Goal: Information Seeking & Learning: Learn about a topic

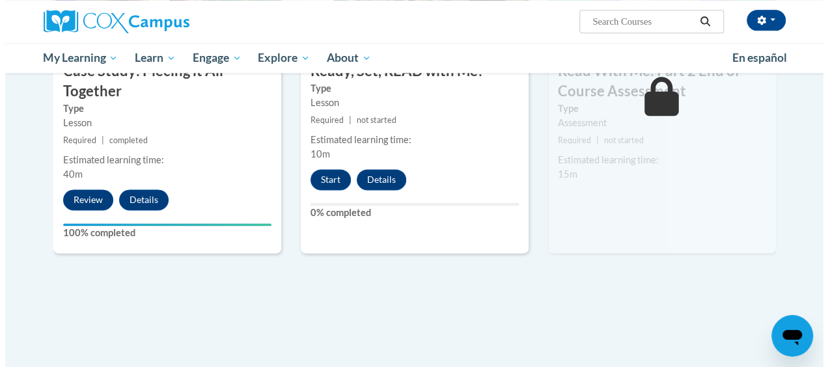
scroll to position [809, 0]
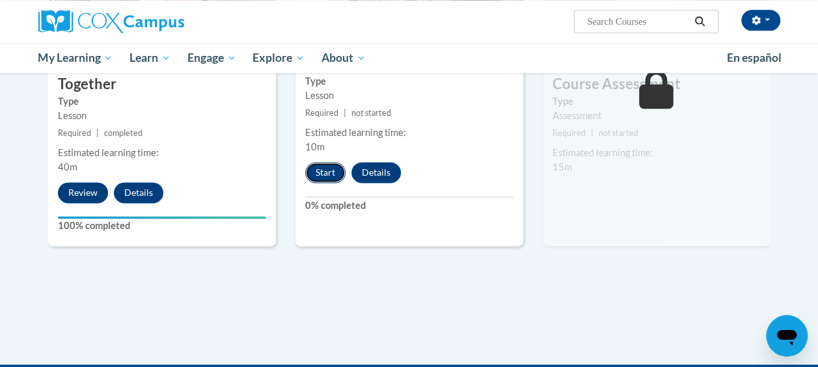
click at [320, 173] on button "Start" at bounding box center [325, 172] width 40 height 21
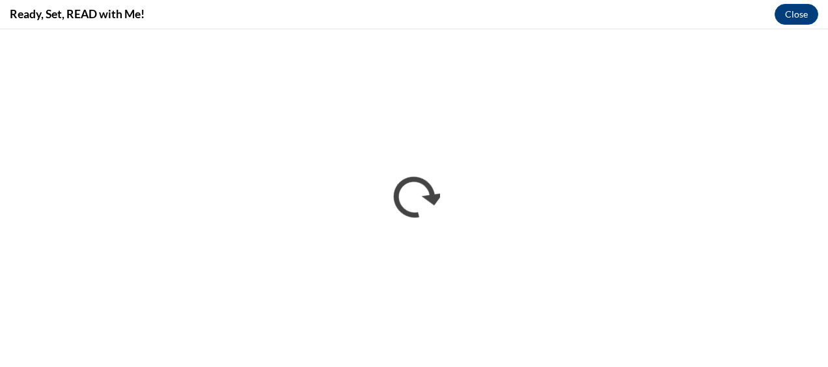
scroll to position [0, 0]
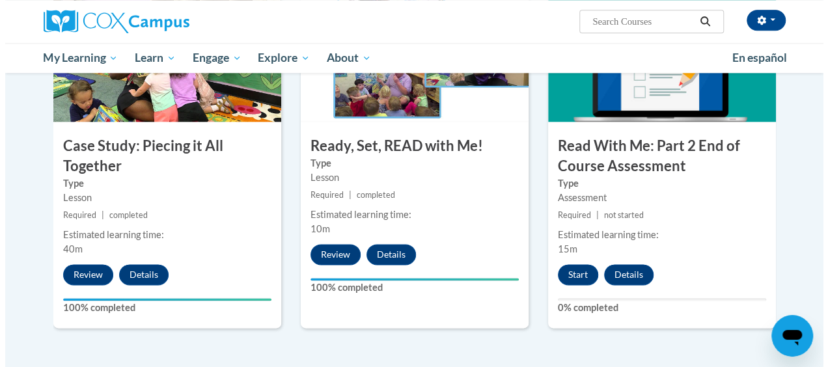
scroll to position [726, 0]
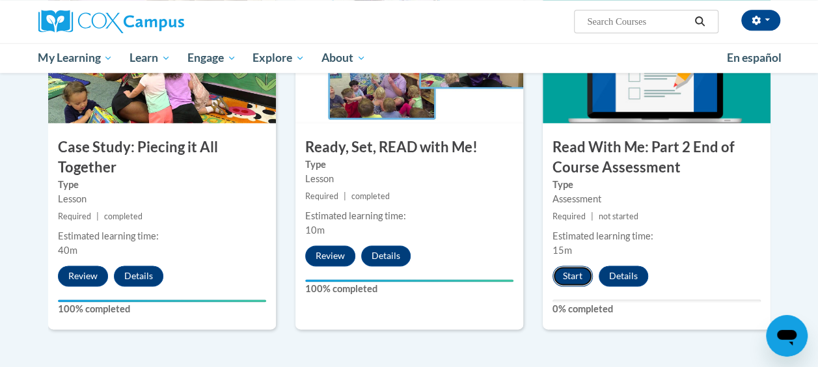
click at [568, 279] on button "Start" at bounding box center [573, 276] width 40 height 21
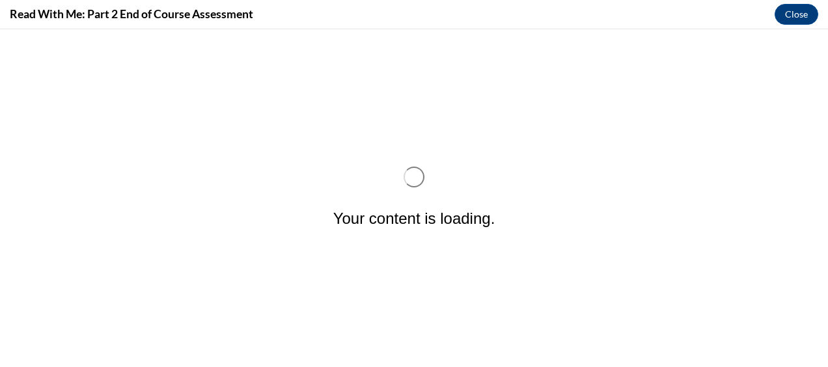
scroll to position [0, 0]
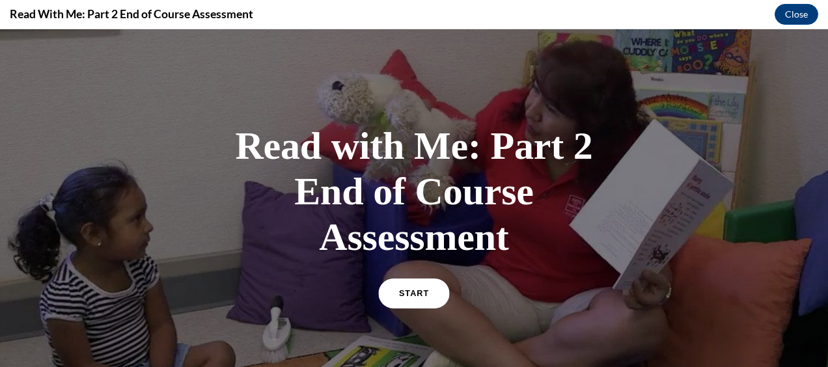
click at [409, 297] on span "START" at bounding box center [414, 294] width 30 height 10
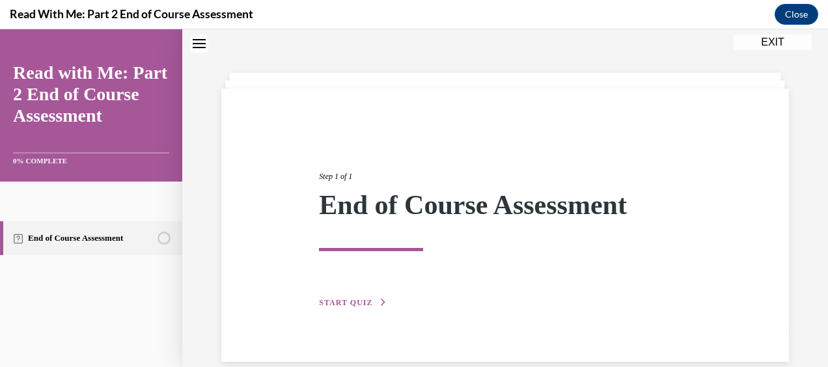
scroll to position [61, 0]
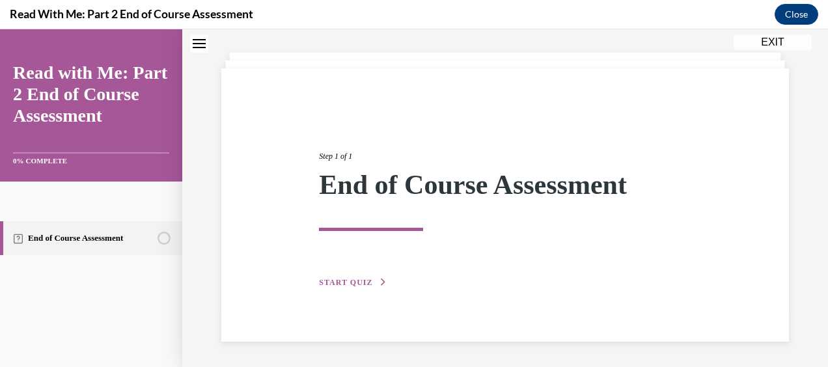
click at [362, 281] on span "START QUIZ" at bounding box center [345, 282] width 53 height 9
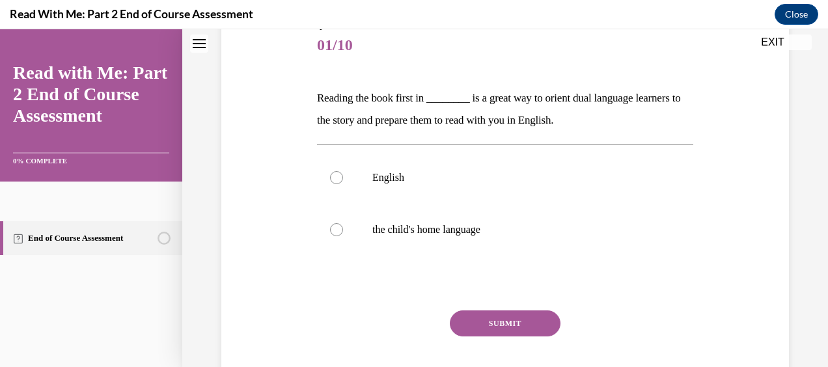
scroll to position [161, 0]
click at [339, 219] on label "the child's home language" at bounding box center [505, 229] width 376 height 52
click at [339, 223] on input "the child's home language" at bounding box center [336, 229] width 13 height 13
radio input "true"
click at [500, 323] on button "SUBMIT" at bounding box center [505, 323] width 111 height 26
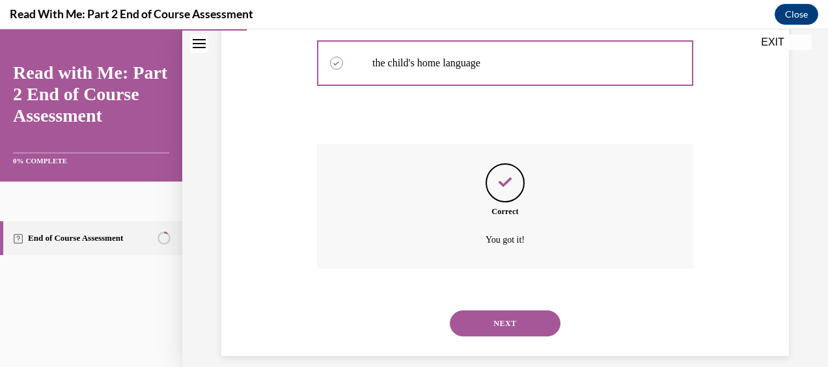
scroll to position [342, 0]
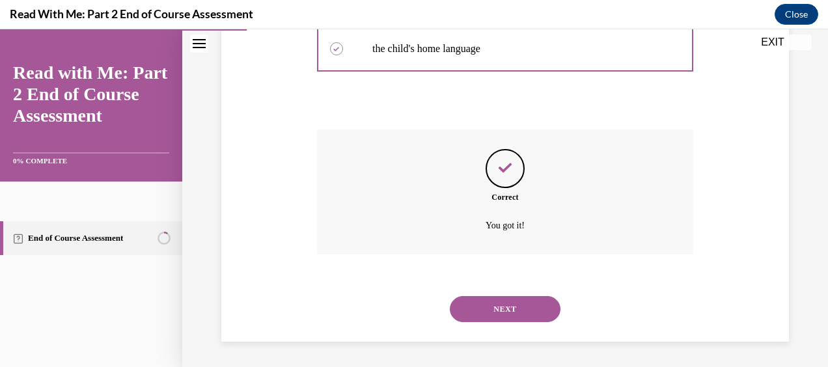
click at [489, 314] on button "NEXT" at bounding box center [505, 309] width 111 height 26
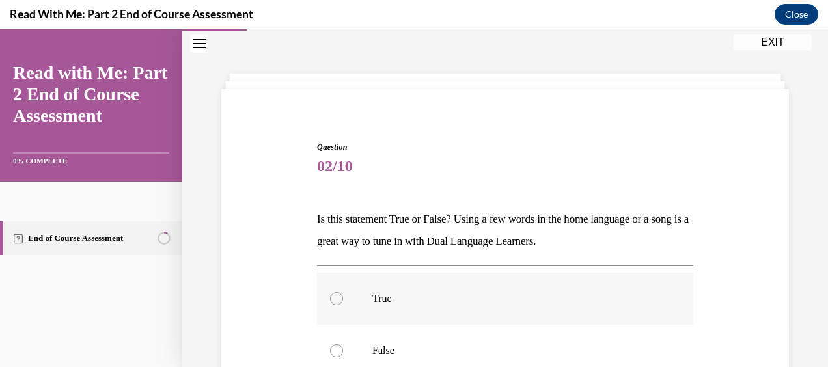
click at [329, 306] on label "True" at bounding box center [505, 299] width 376 height 52
click at [330, 305] on input "True" at bounding box center [336, 298] width 13 height 13
radio input "true"
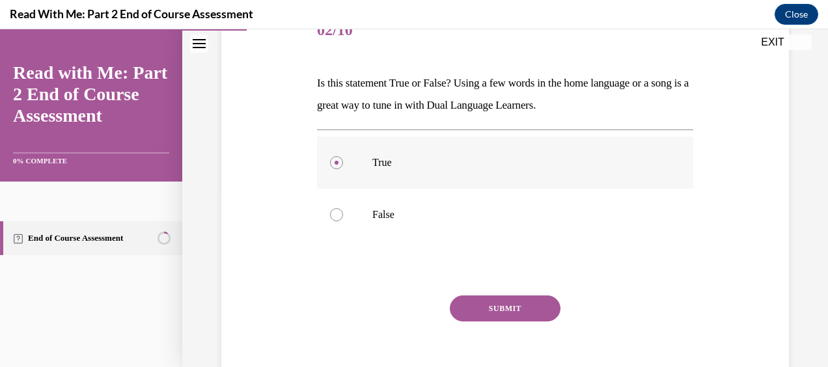
scroll to position [197, 0]
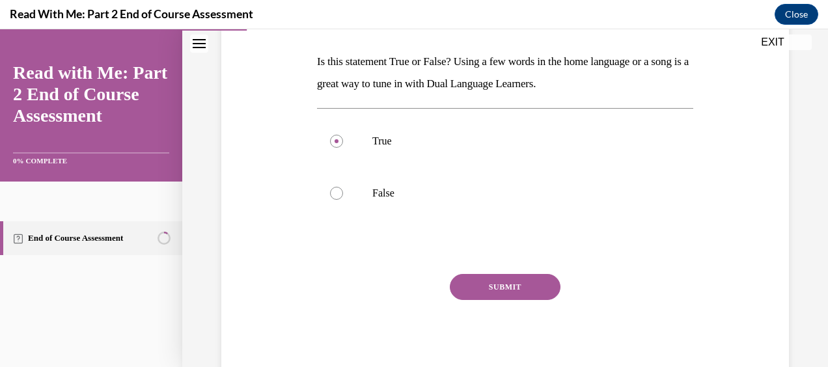
click at [503, 288] on button "SUBMIT" at bounding box center [505, 287] width 111 height 26
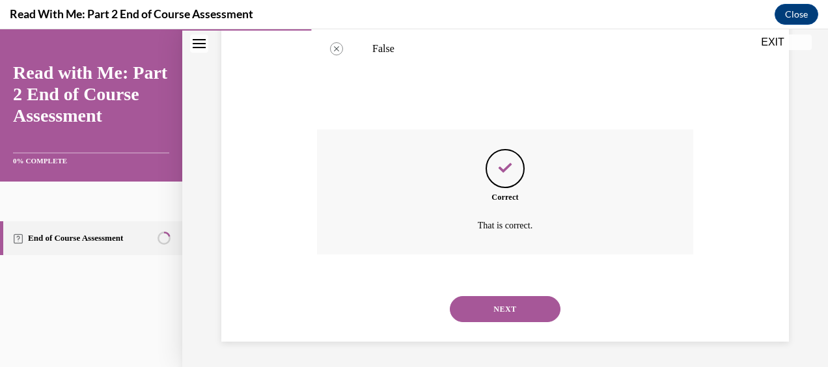
click at [516, 305] on button "NEXT" at bounding box center [505, 309] width 111 height 26
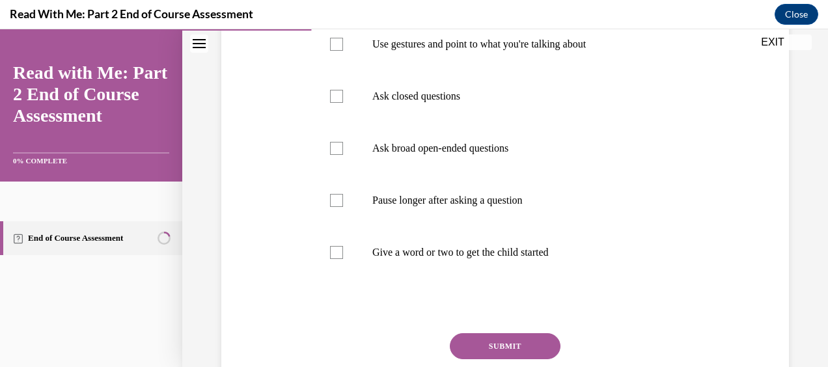
scroll to position [292, 0]
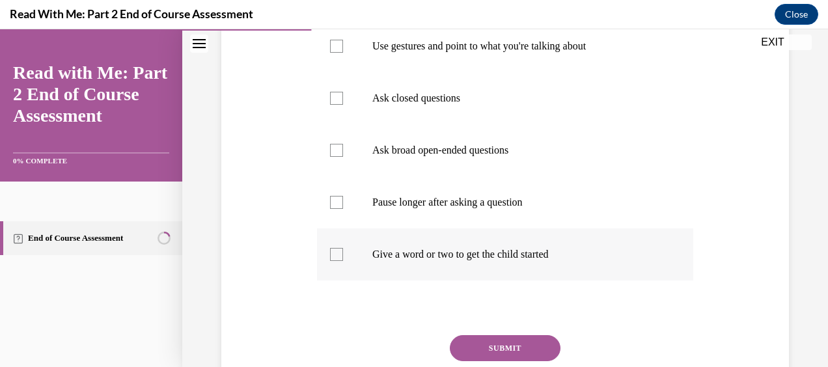
click at [346, 257] on label "Give a word or two to get the child started" at bounding box center [505, 255] width 376 height 52
click at [343, 257] on input "Give a word or two to get the child started" at bounding box center [336, 254] width 13 height 13
checkbox input "true"
click at [341, 201] on label "Pause longer after asking a question" at bounding box center [505, 202] width 376 height 52
click at [341, 201] on input "Pause longer after asking a question" at bounding box center [336, 202] width 13 height 13
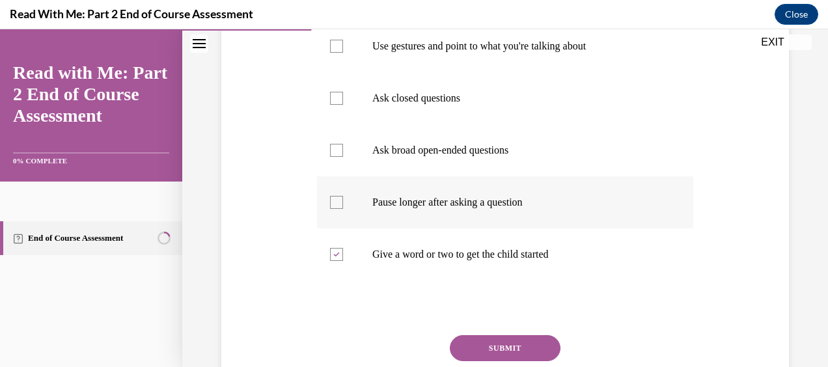
checkbox input "true"
click at [348, 102] on label "Ask closed questions" at bounding box center [505, 98] width 376 height 52
click at [343, 102] on input "Ask closed questions" at bounding box center [336, 98] width 13 height 13
checkbox input "true"
click at [332, 49] on div at bounding box center [336, 46] width 13 height 13
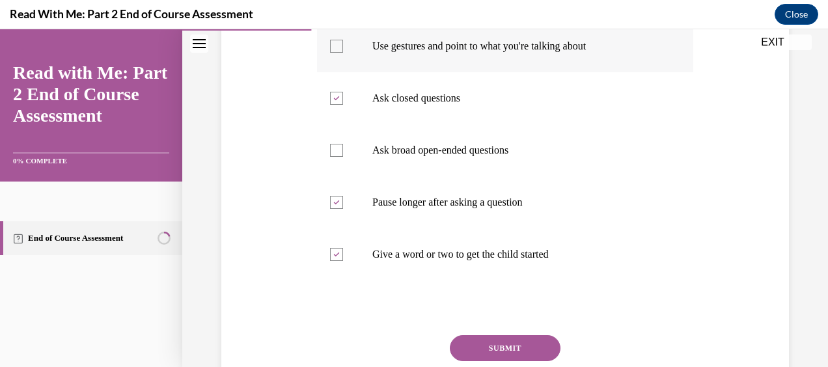
click at [332, 49] on input "Use gestures and point to what you're talking about" at bounding box center [336, 46] width 13 height 13
checkbox input "true"
click at [501, 348] on button "SUBMIT" at bounding box center [505, 348] width 111 height 26
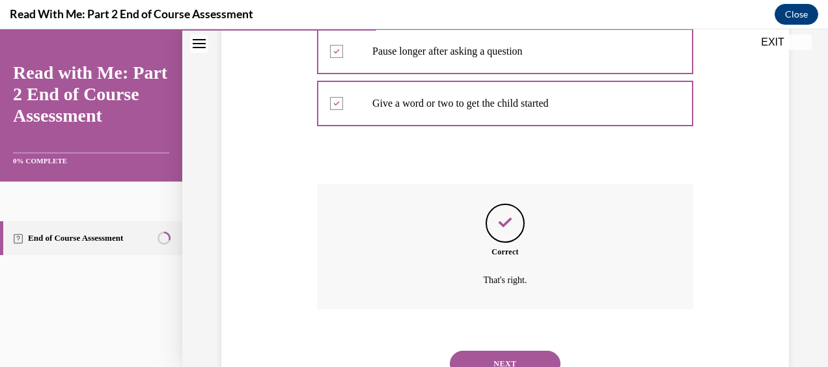
click at [513, 362] on button "NEXT" at bounding box center [505, 364] width 111 height 26
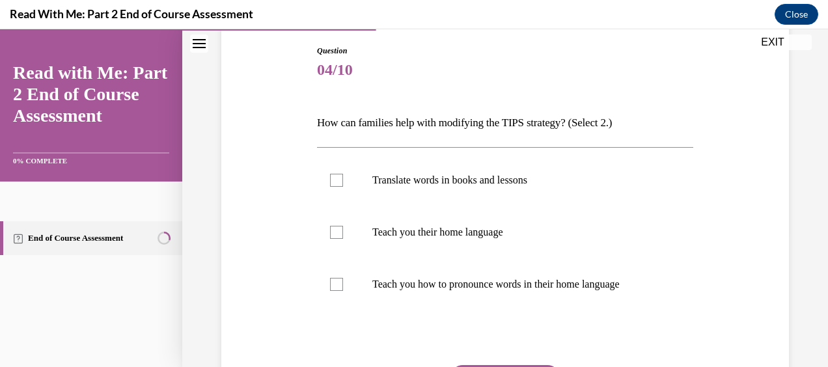
scroll to position [137, 0]
click at [332, 174] on div at bounding box center [336, 179] width 13 height 13
click at [332, 174] on input "Translate words in books and lessons" at bounding box center [336, 179] width 13 height 13
checkbox input "true"
click at [336, 233] on div at bounding box center [336, 231] width 13 height 13
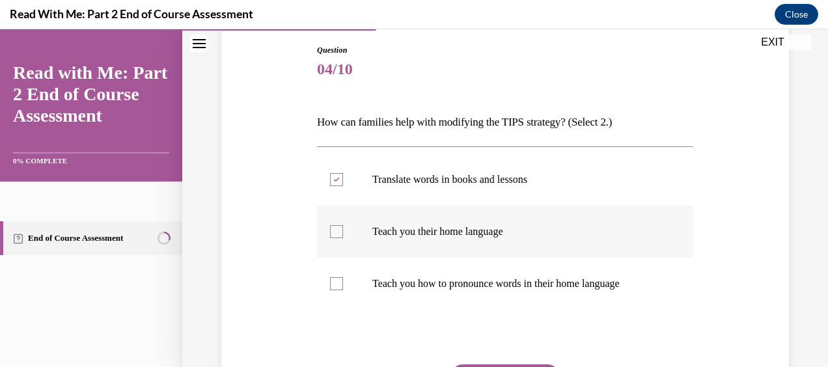
click at [336, 233] on input "Teach you their home language" at bounding box center [336, 231] width 13 height 13
checkbox input "true"
click at [334, 288] on div at bounding box center [336, 283] width 13 height 13
click at [334, 288] on input "Teach you how to pronounce words in their home language" at bounding box center [336, 283] width 13 height 13
checkbox input "true"
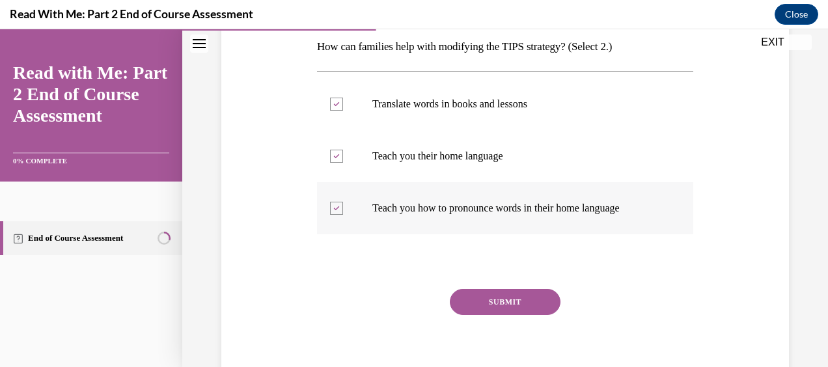
scroll to position [227, 0]
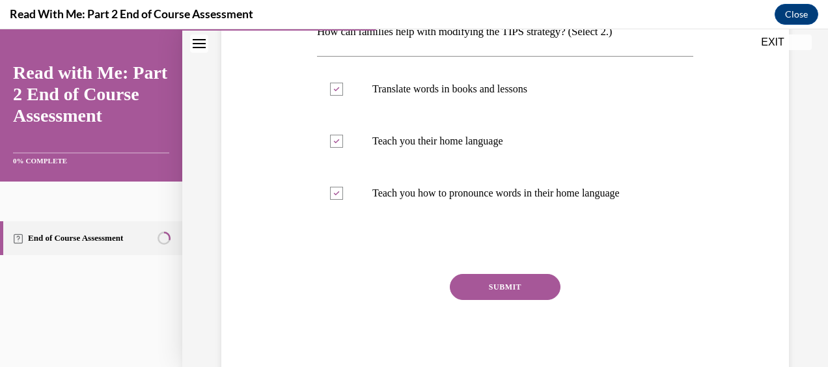
click at [518, 286] on button "SUBMIT" at bounding box center [505, 287] width 111 height 26
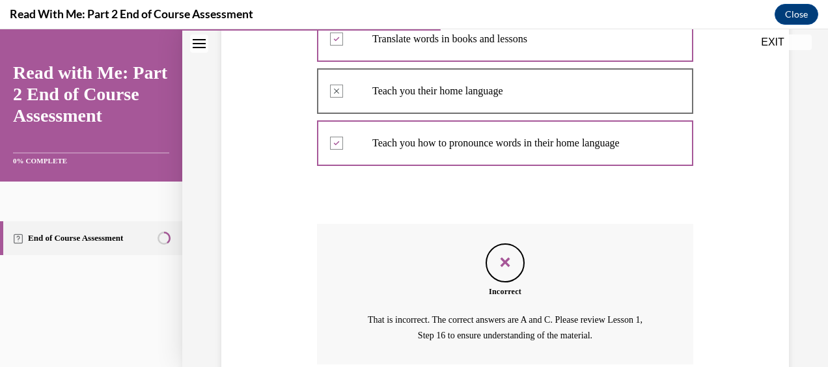
scroll to position [385, 0]
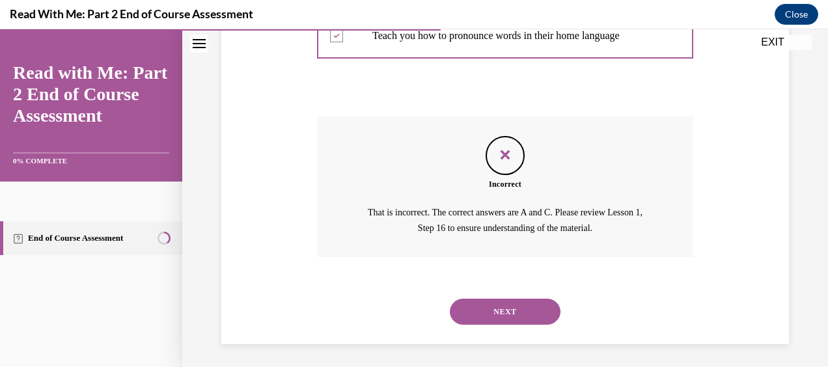
click at [507, 307] on button "NEXT" at bounding box center [505, 312] width 111 height 26
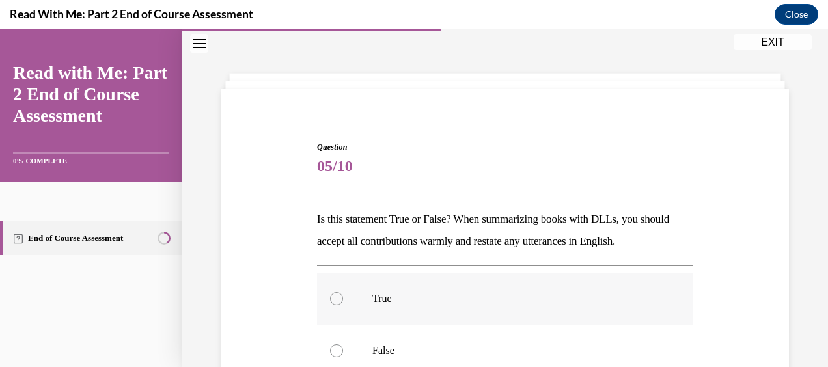
click at [335, 292] on div at bounding box center [336, 298] width 13 height 13
click at [335, 292] on input "True" at bounding box center [336, 298] width 13 height 13
radio input "true"
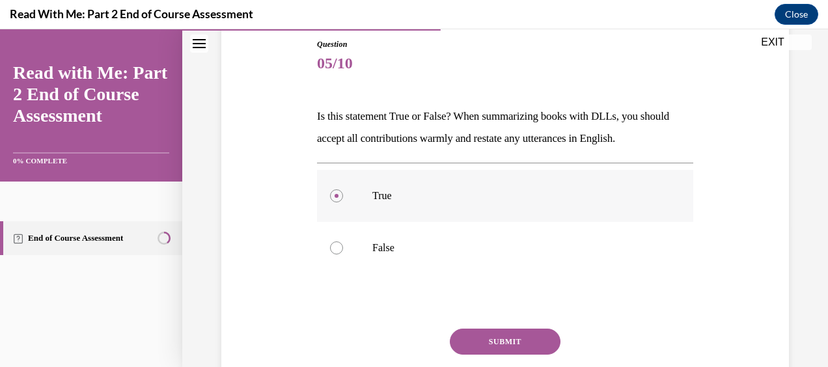
scroll to position [197, 0]
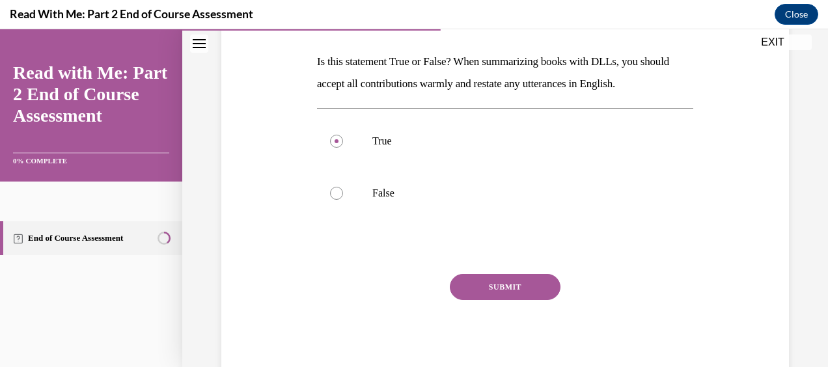
click at [500, 289] on button "SUBMIT" at bounding box center [505, 287] width 111 height 26
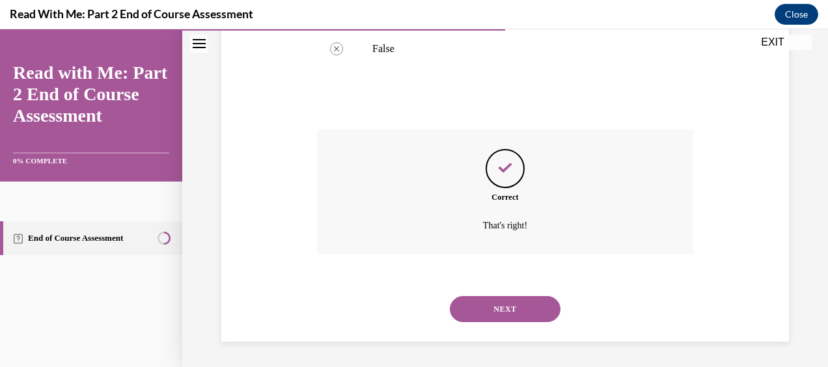
click at [512, 301] on button "NEXT" at bounding box center [505, 309] width 111 height 26
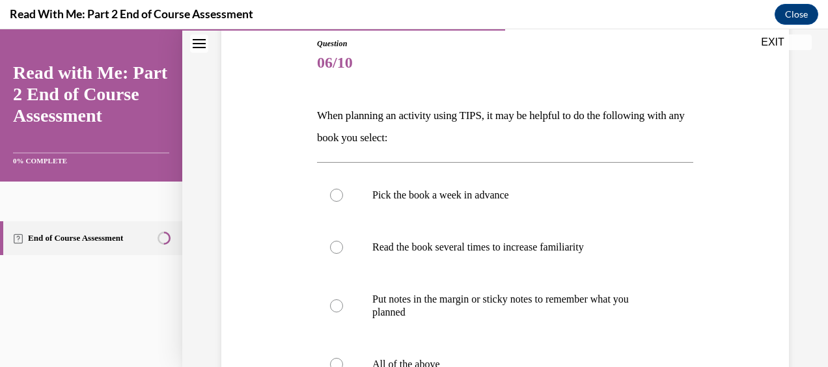
scroll to position [144, 0]
click at [331, 252] on label "Read the book several times to increase familiarity" at bounding box center [505, 247] width 376 height 52
click at [331, 252] on input "Read the book several times to increase familiarity" at bounding box center [336, 246] width 13 height 13
radio input "true"
click at [331, 197] on div at bounding box center [336, 194] width 13 height 13
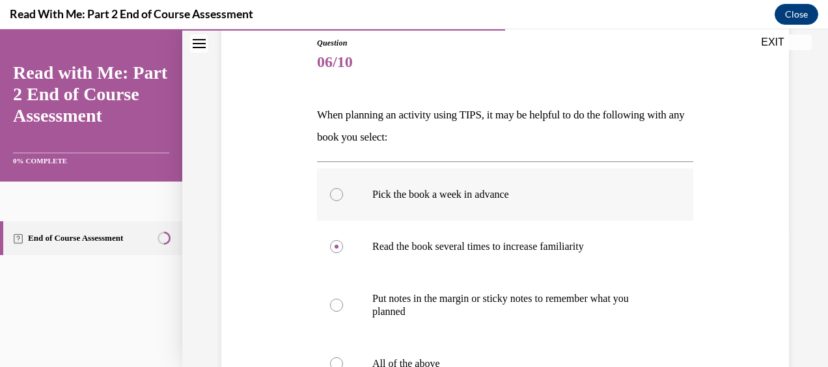
click at [331, 197] on input "Pick the book a week in advance" at bounding box center [336, 194] width 13 height 13
radio input "true"
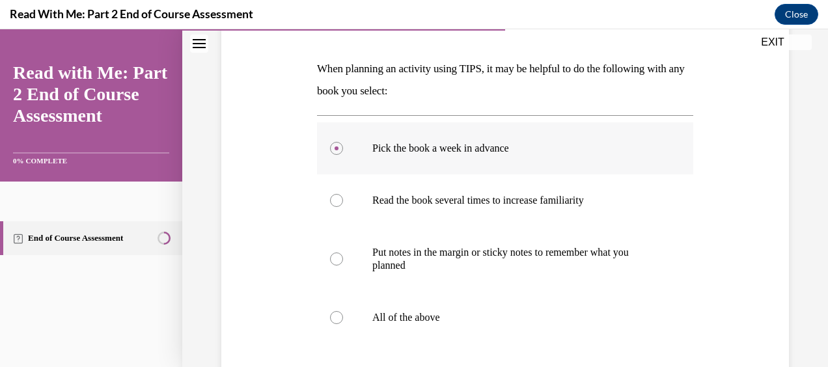
scroll to position [191, 0]
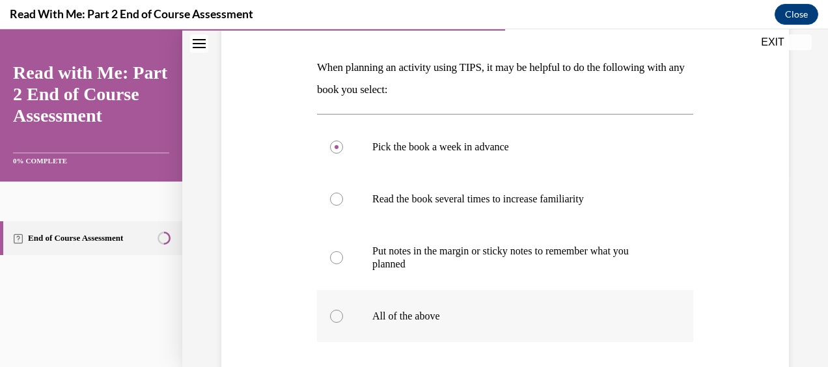
click at [344, 322] on label "All of the above" at bounding box center [505, 316] width 376 height 52
click at [343, 322] on input "All of the above" at bounding box center [336, 316] width 13 height 13
radio input "true"
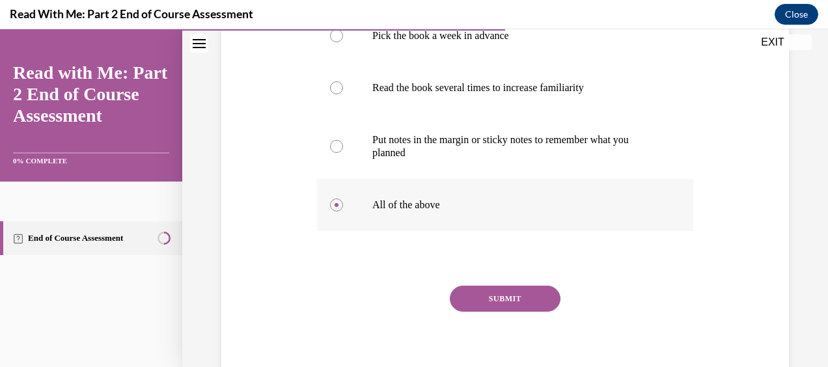
scroll to position [314, 0]
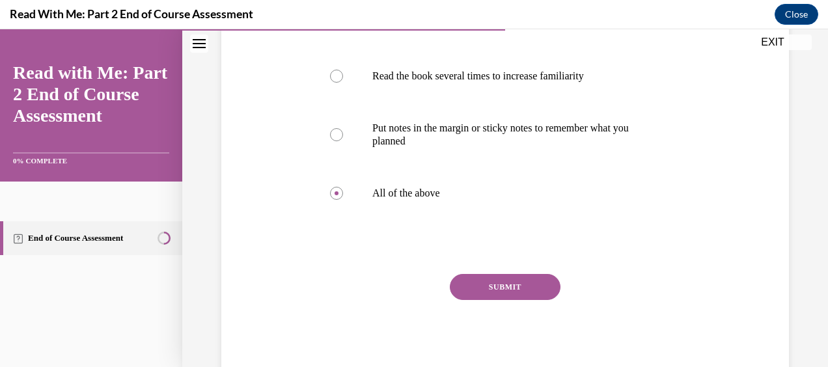
click at [496, 286] on button "SUBMIT" at bounding box center [505, 287] width 111 height 26
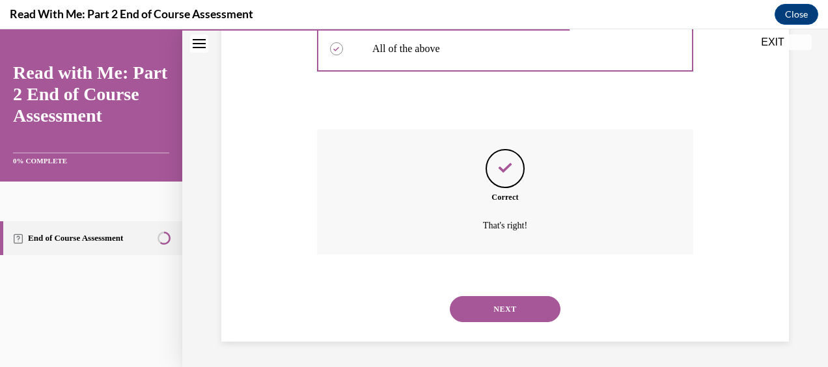
click at [509, 306] on button "NEXT" at bounding box center [505, 309] width 111 height 26
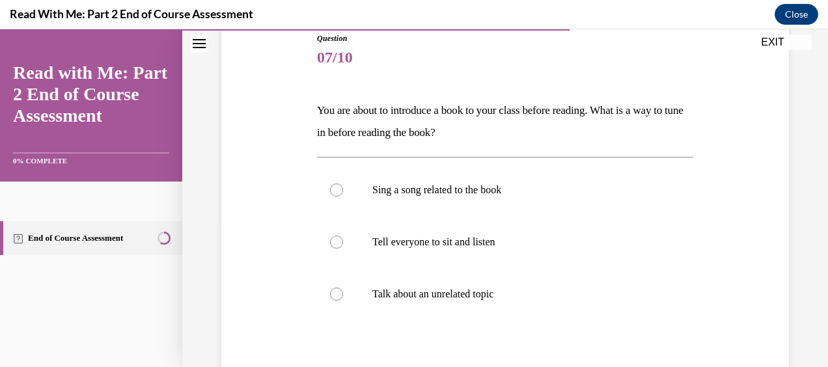
scroll to position [150, 0]
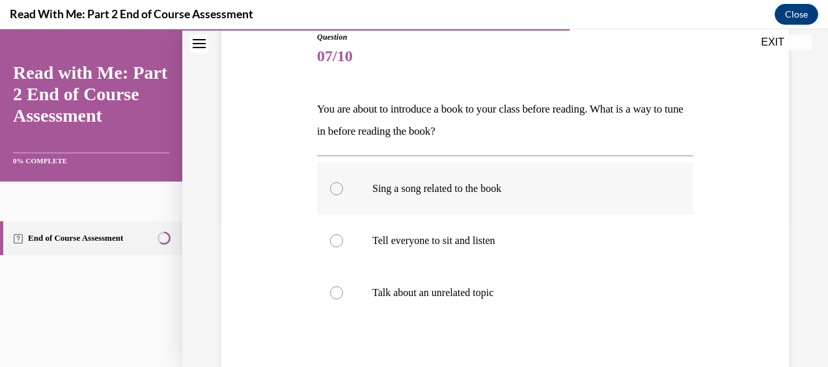
click at [330, 191] on div at bounding box center [336, 188] width 13 height 13
click at [330, 191] on input "Sing a song related to the book" at bounding box center [336, 188] width 13 height 13
radio input "true"
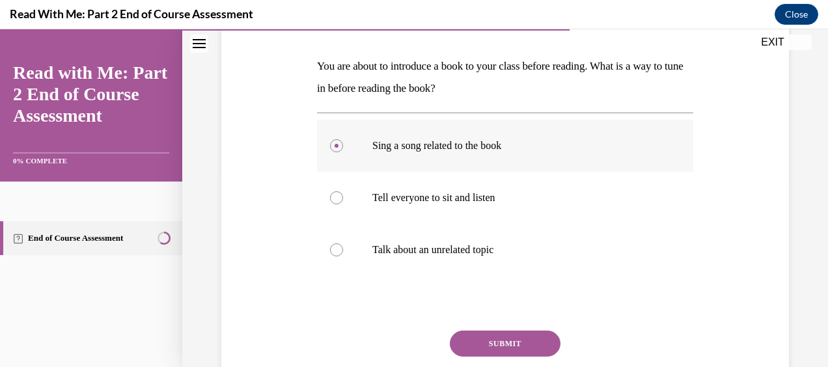
scroll to position [214, 0]
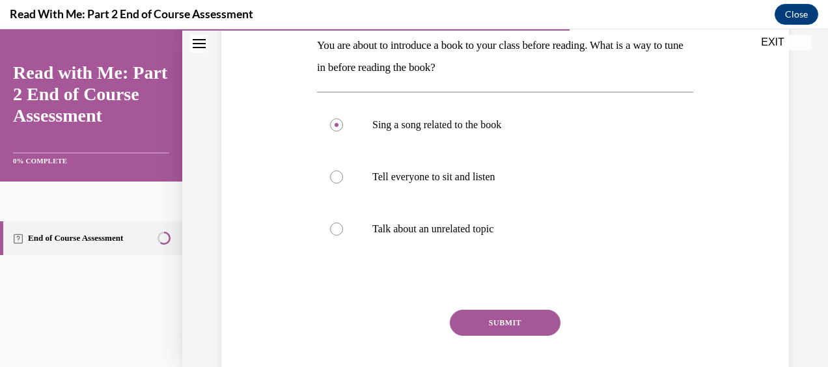
click at [483, 331] on button "SUBMIT" at bounding box center [505, 323] width 111 height 26
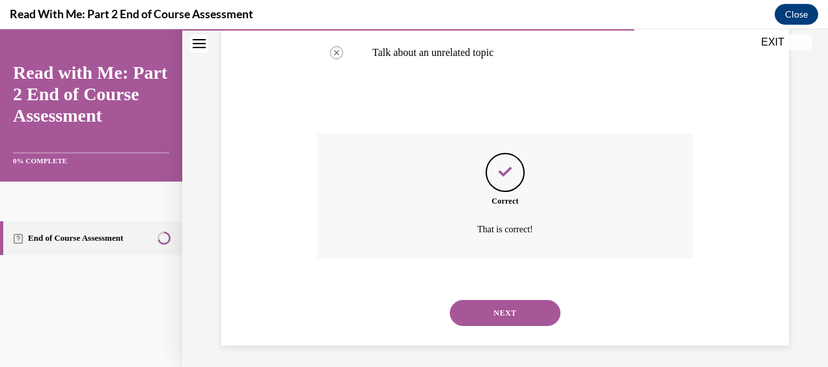
click at [477, 311] on button "NEXT" at bounding box center [505, 313] width 111 height 26
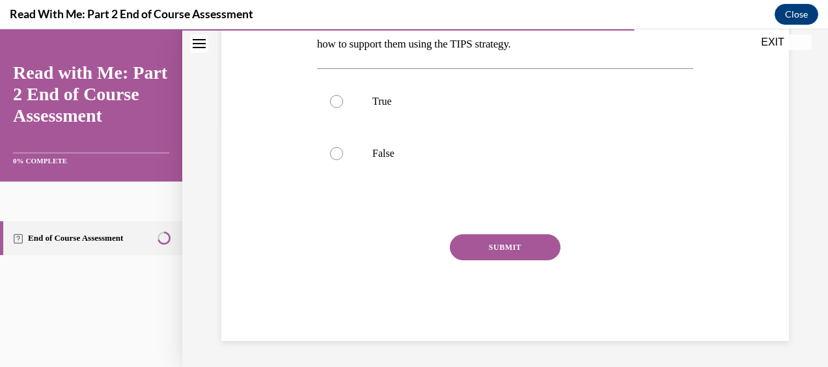
scroll to position [40, 0]
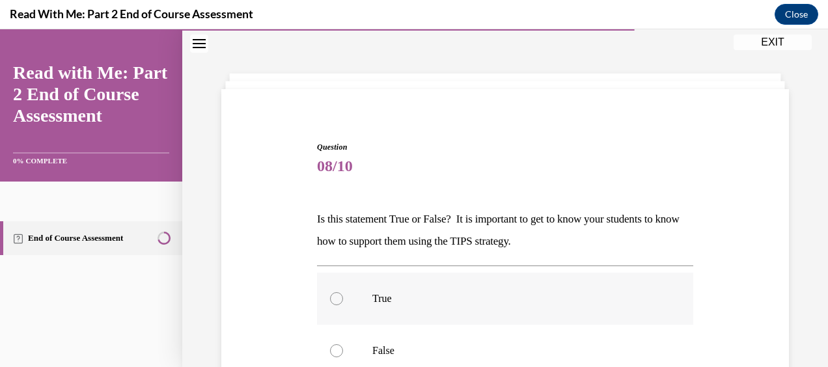
click at [335, 288] on label "True" at bounding box center [505, 299] width 376 height 52
click at [335, 292] on input "True" at bounding box center [336, 298] width 13 height 13
radio input "true"
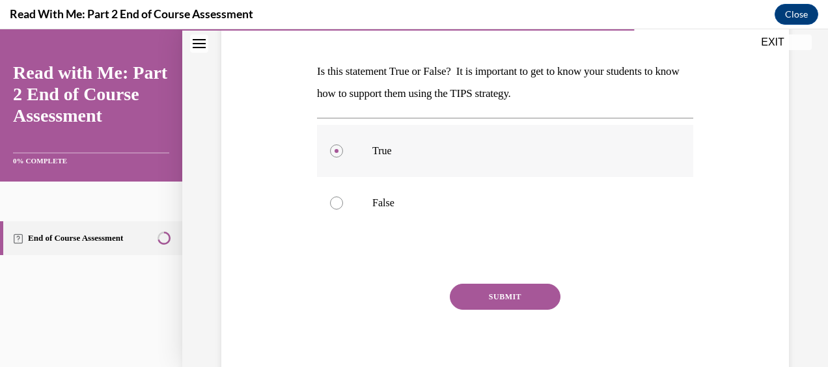
scroll to position [197, 0]
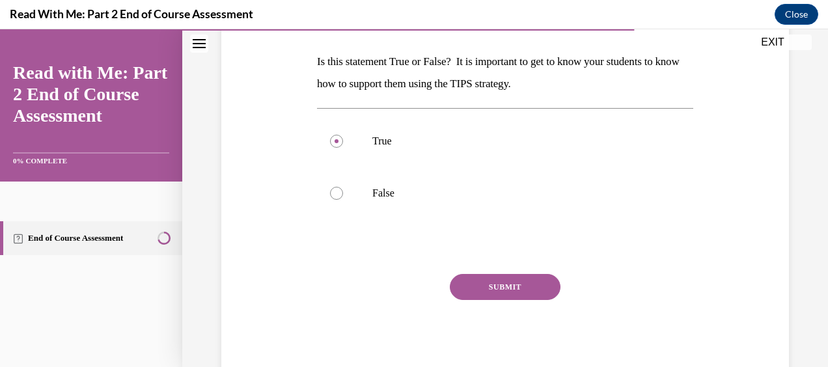
click at [481, 286] on button "SUBMIT" at bounding box center [505, 287] width 111 height 26
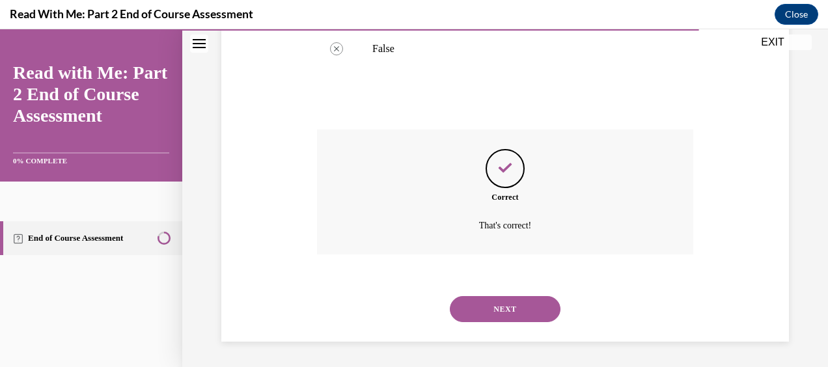
click at [471, 307] on button "NEXT" at bounding box center [505, 309] width 111 height 26
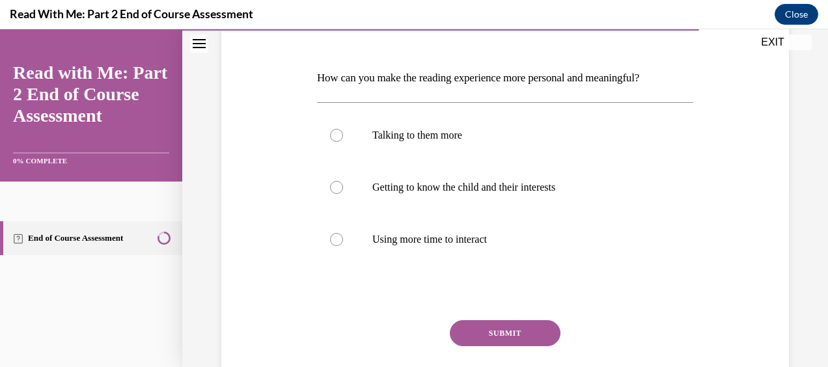
scroll to position [182, 0]
click at [329, 232] on label "Using more time to interact" at bounding box center [505, 238] width 376 height 52
click at [330, 232] on input "Using more time to interact" at bounding box center [336, 238] width 13 height 13
radio input "true"
click at [492, 331] on button "SUBMIT" at bounding box center [505, 332] width 111 height 26
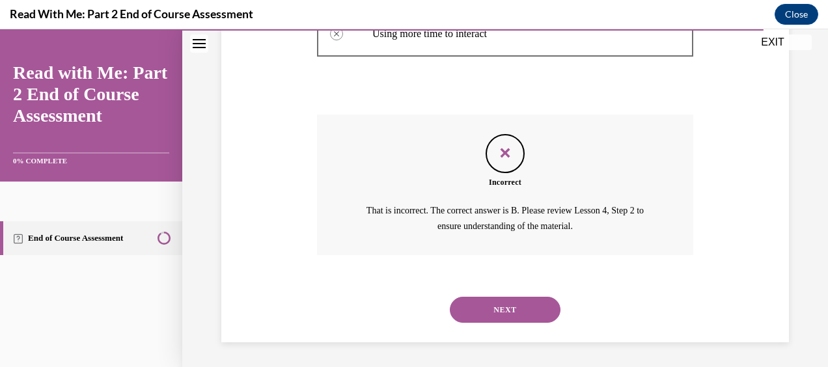
click at [471, 302] on button "NEXT" at bounding box center [505, 310] width 111 height 26
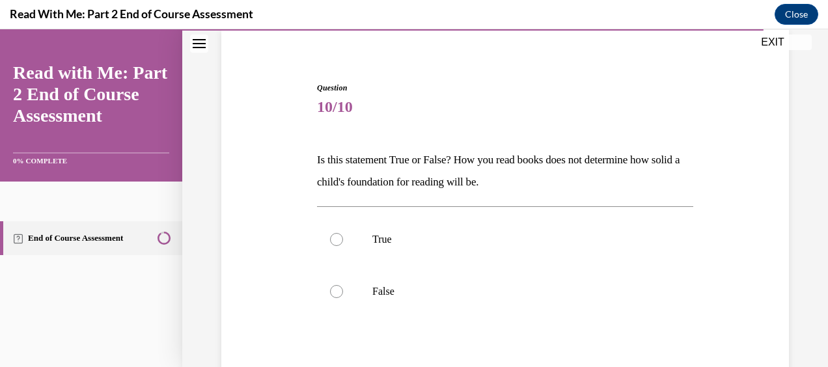
scroll to position [102, 0]
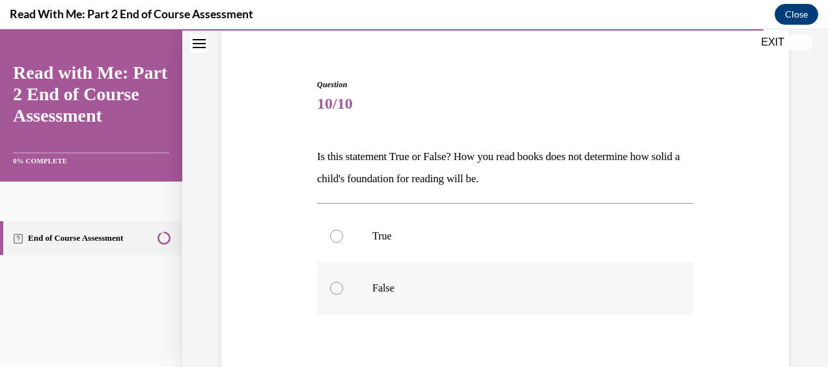
click at [330, 283] on div at bounding box center [336, 288] width 13 height 13
click at [330, 283] on input "False" at bounding box center [336, 288] width 13 height 13
radio input "true"
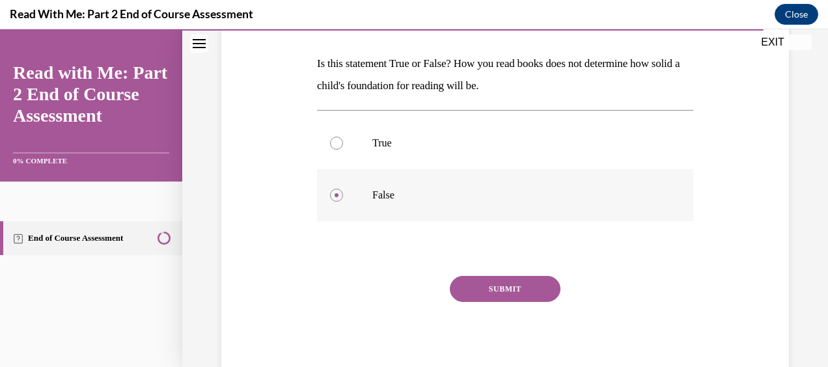
scroll to position [197, 0]
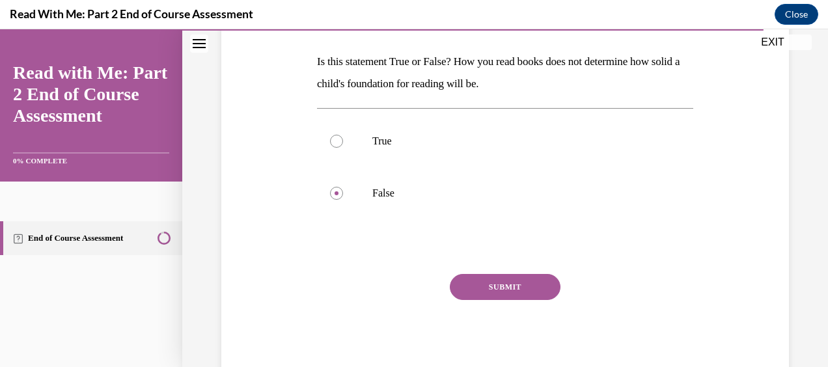
click at [471, 283] on button "SUBMIT" at bounding box center [505, 287] width 111 height 26
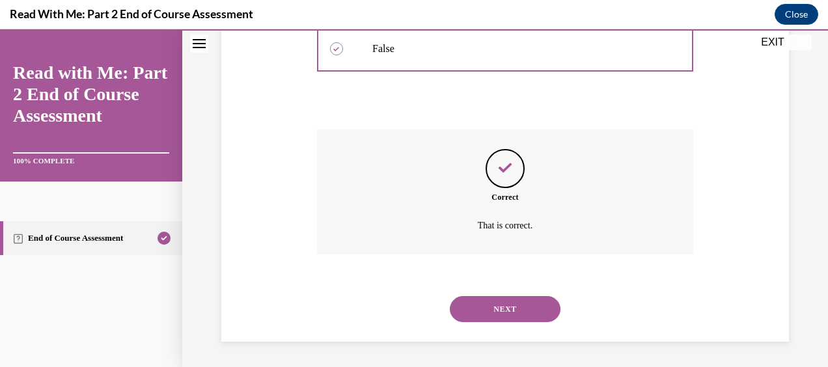
click at [464, 315] on button "NEXT" at bounding box center [505, 309] width 111 height 26
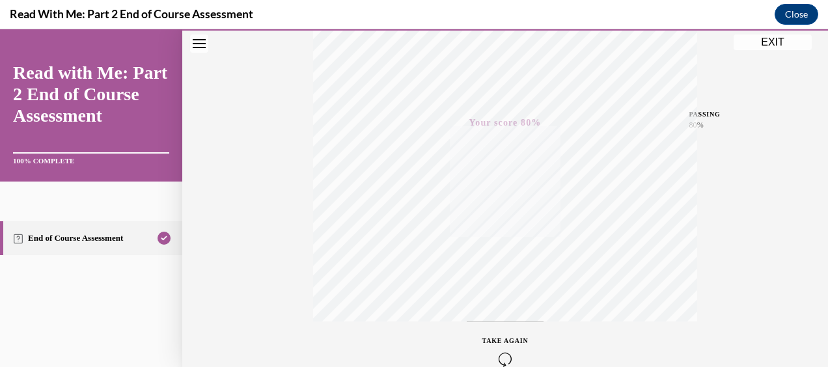
scroll to position [329, 0]
click at [768, 36] on button "EXIT" at bounding box center [773, 43] width 78 height 16
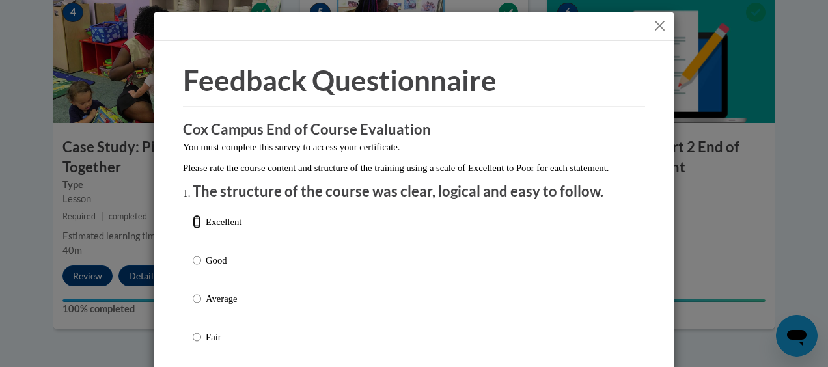
click at [193, 229] on input "Excellent" at bounding box center [197, 222] width 8 height 14
radio input "true"
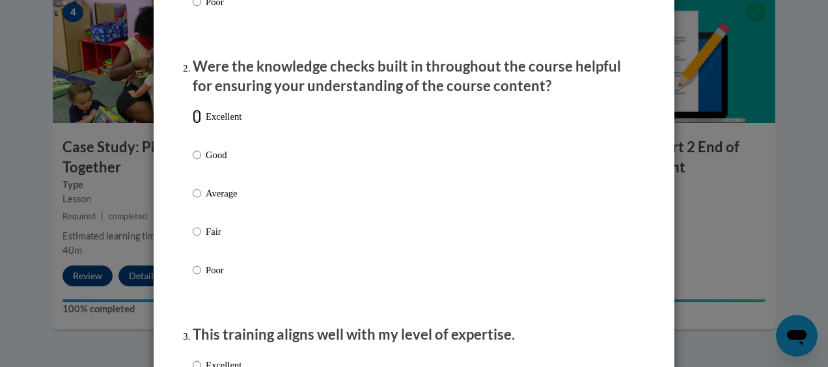
click at [194, 124] on input "Excellent" at bounding box center [197, 116] width 8 height 14
radio input "true"
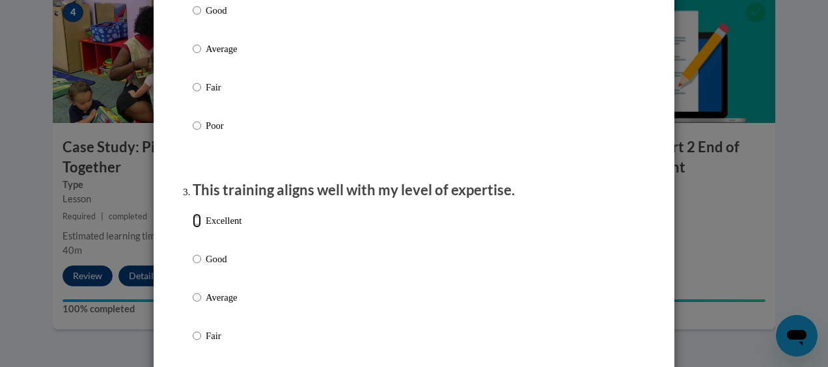
click at [193, 228] on input "Excellent" at bounding box center [197, 221] width 8 height 14
radio input "true"
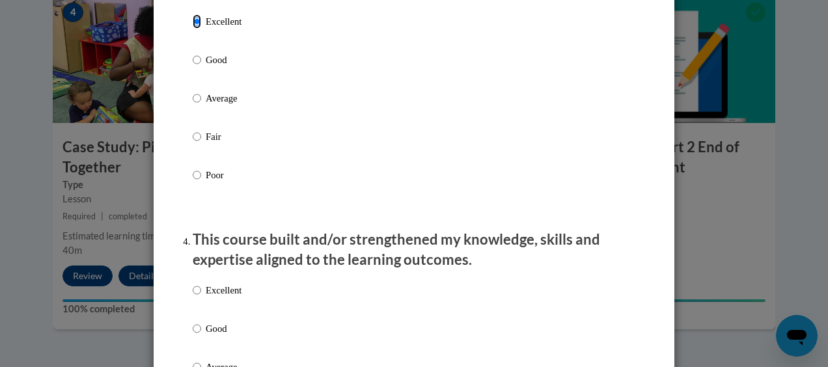
scroll to position [720, 0]
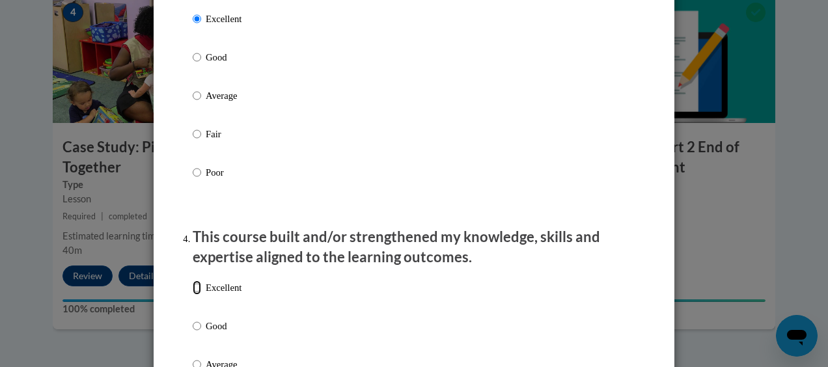
click at [193, 295] on input "Excellent" at bounding box center [197, 288] width 8 height 14
radio input "true"
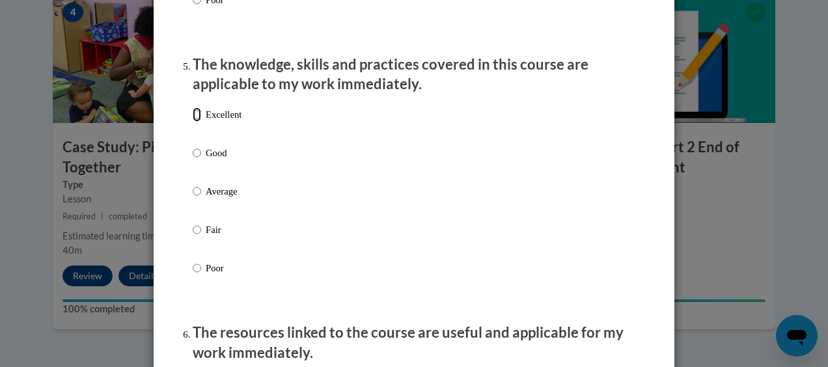
click at [193, 122] on input "Excellent" at bounding box center [197, 114] width 8 height 14
radio input "true"
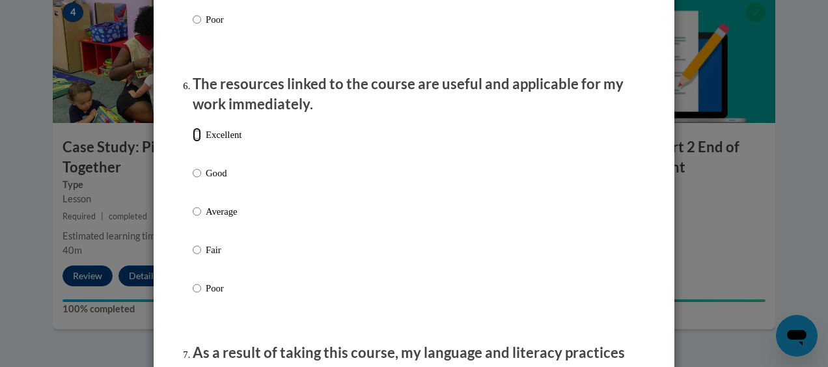
click at [193, 142] on input "Excellent" at bounding box center [197, 135] width 8 height 14
radio input "true"
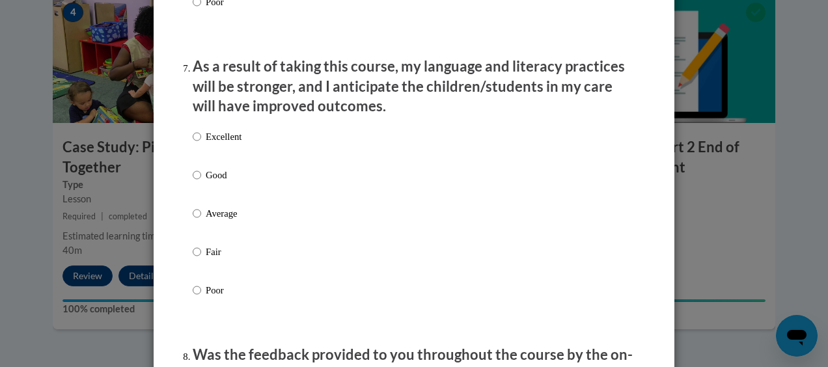
scroll to position [1709, 0]
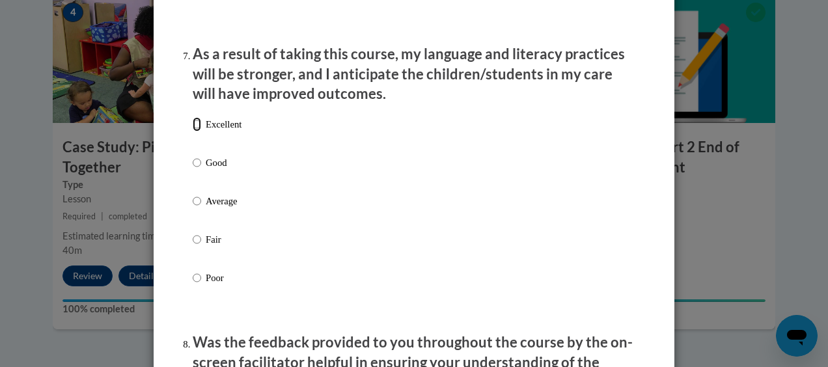
click at [195, 132] on input "Excellent" at bounding box center [197, 124] width 8 height 14
radio input "true"
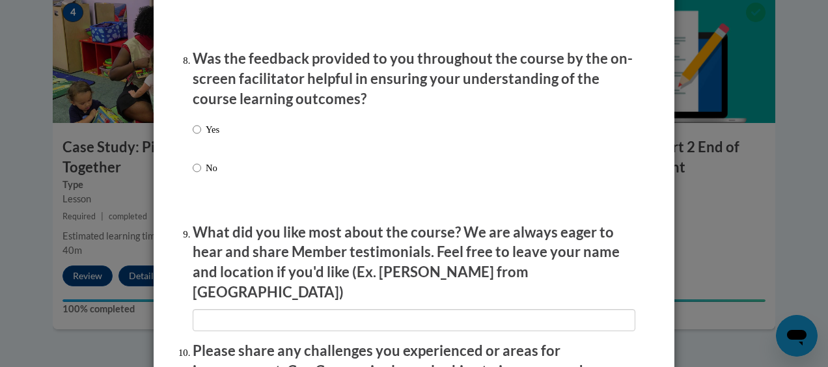
scroll to position [1994, 0]
click at [193, 136] on input "Yes" at bounding box center [197, 129] width 8 height 14
radio input "true"
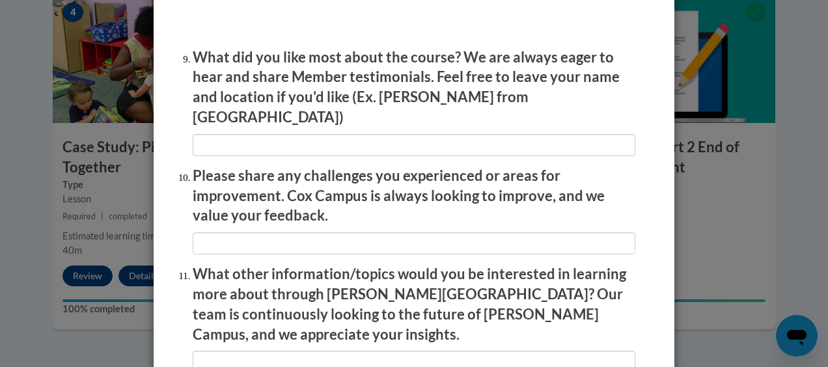
click at [470, 186] on p "Please share any challenges you experienced or areas for improvement. Cox Campu…" at bounding box center [414, 196] width 443 height 60
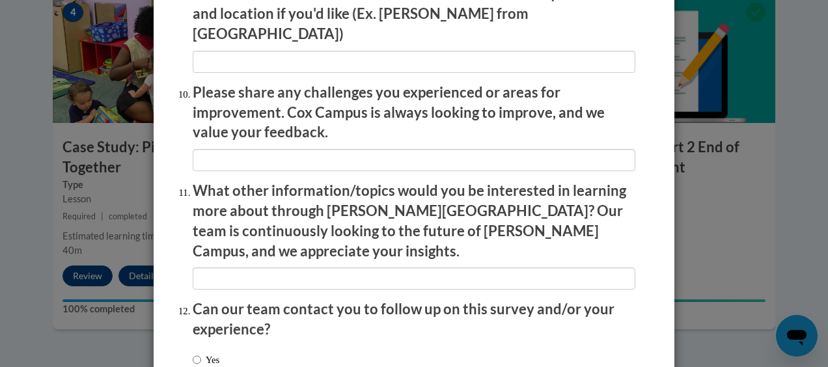
scroll to position [2340, 0]
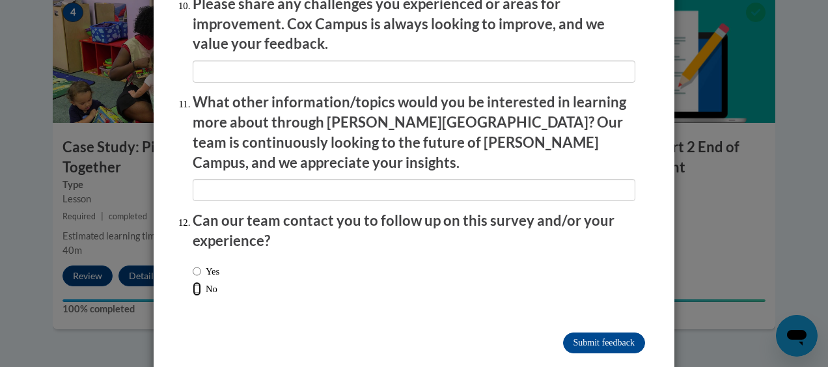
click at [193, 282] on input "No" at bounding box center [197, 289] width 8 height 14
radio input "true"
click at [604, 333] on input "Submit feedback" at bounding box center [604, 343] width 82 height 21
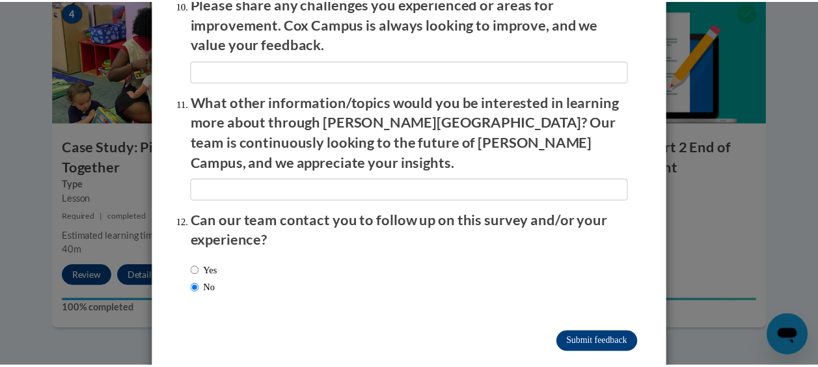
scroll to position [0, 0]
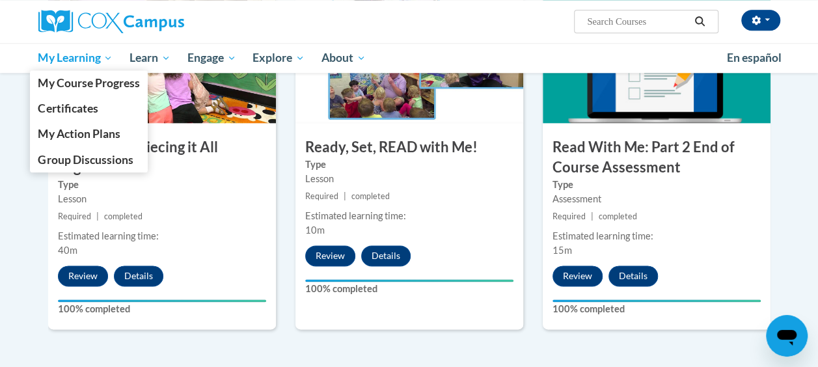
click at [71, 52] on span "My Learning" at bounding box center [75, 58] width 75 height 16
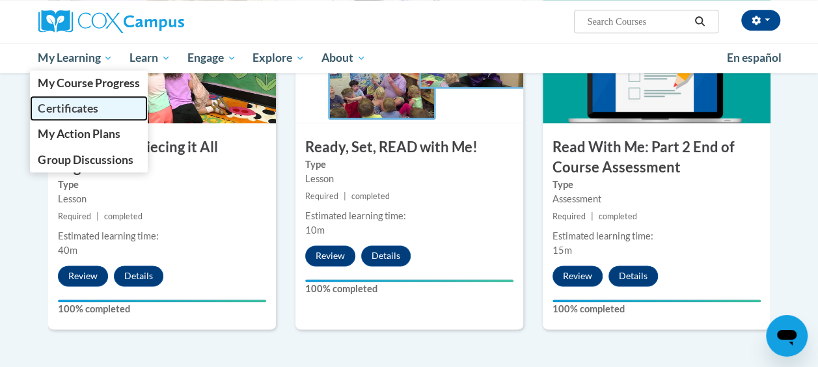
click at [58, 108] on span "Certificates" at bounding box center [68, 109] width 60 height 14
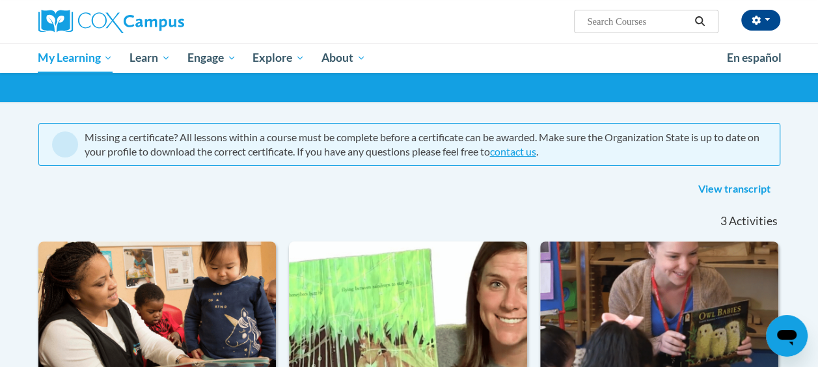
scroll to position [73, 0]
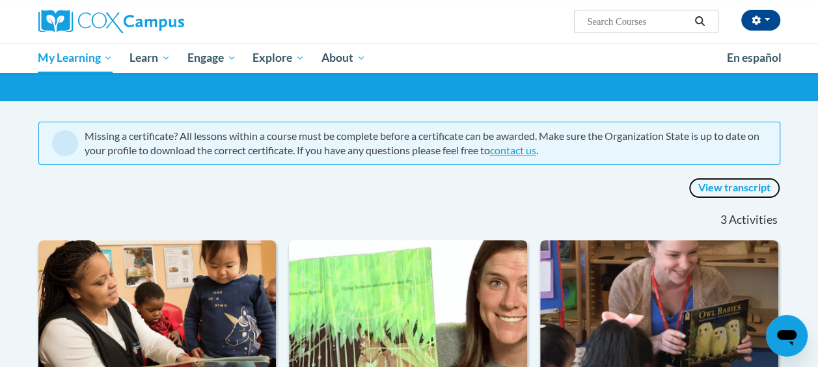
click at [757, 184] on link "View transcript" at bounding box center [735, 188] width 92 height 21
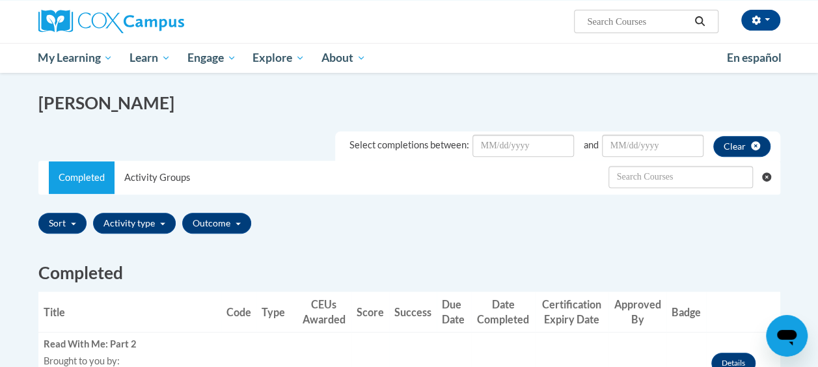
scroll to position [169, 0]
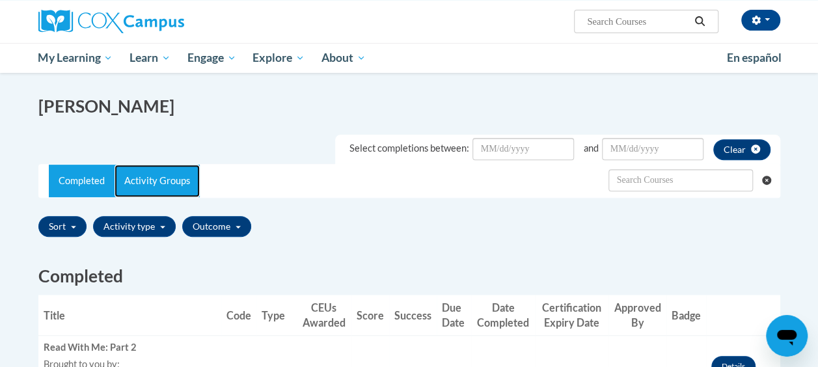
click at [155, 184] on link "Activity Groups" at bounding box center [157, 181] width 85 height 33
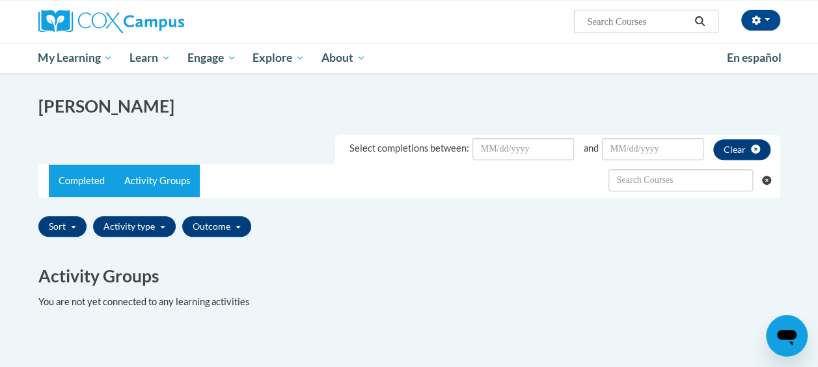
click at [70, 185] on link "Completed" at bounding box center [82, 181] width 66 height 33
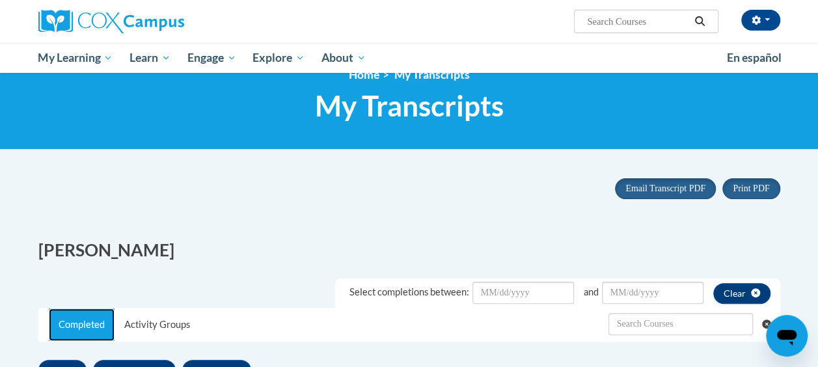
scroll to position [0, 0]
